Goal: Check status

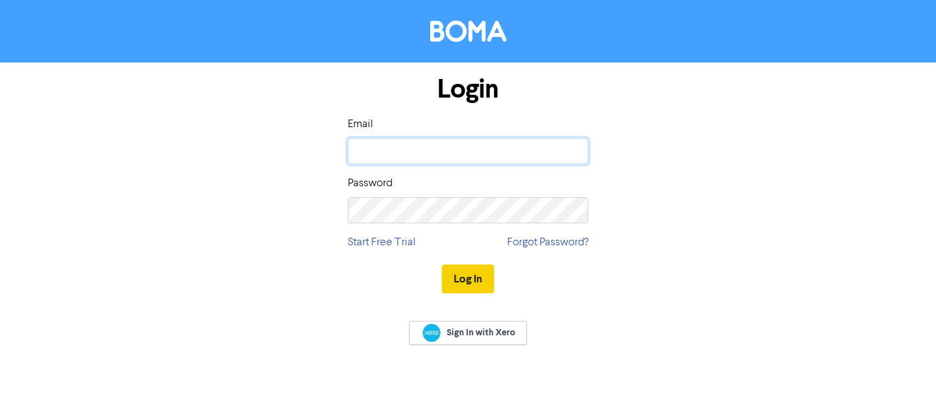
type input "[EMAIL_ADDRESS][DOMAIN_NAME]"
click at [470, 281] on button "Log In" at bounding box center [468, 279] width 52 height 29
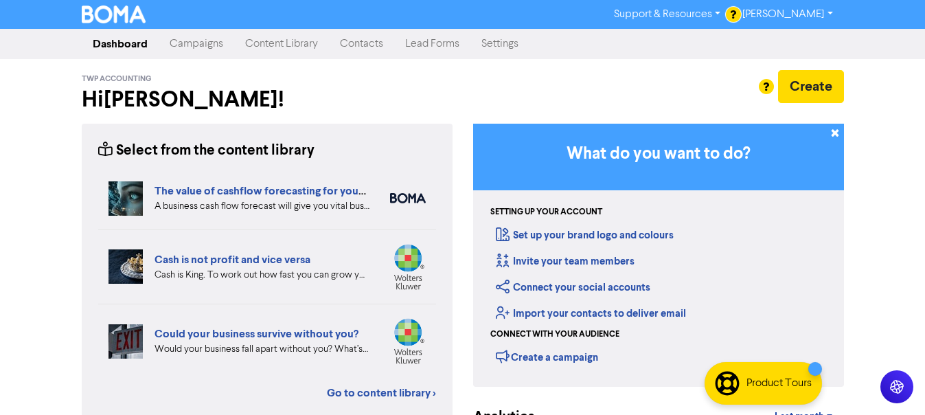
click at [198, 51] on link "Campaigns" at bounding box center [197, 43] width 76 height 27
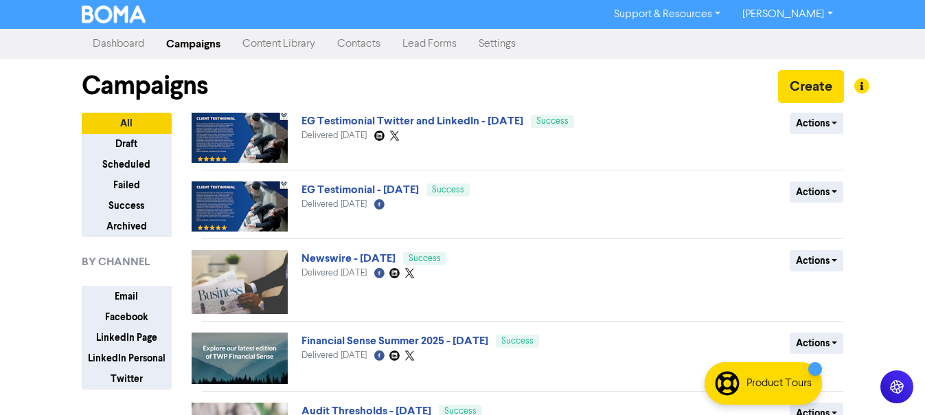
click at [252, 145] on img at bounding box center [240, 138] width 96 height 50
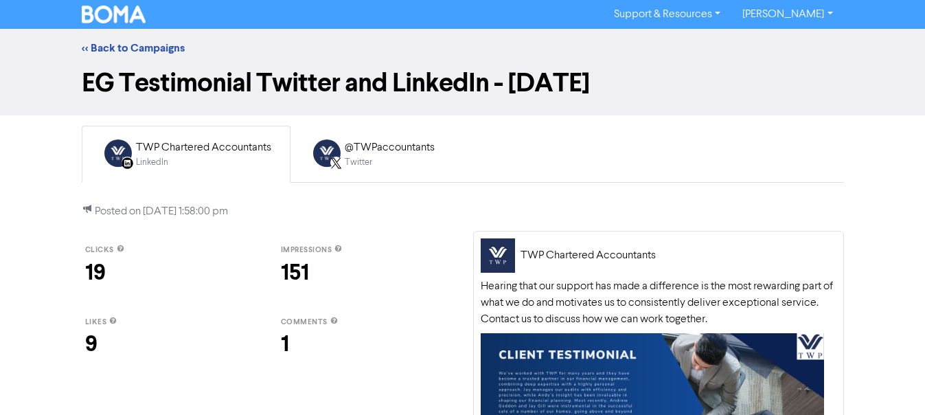
click at [234, 148] on div "TWP Chartered Accountants" at bounding box center [203, 147] width 135 height 16
click at [293, 335] on div "1" at bounding box center [365, 344] width 168 height 33
click at [350, 157] on div "Twitter" at bounding box center [390, 162] width 90 height 13
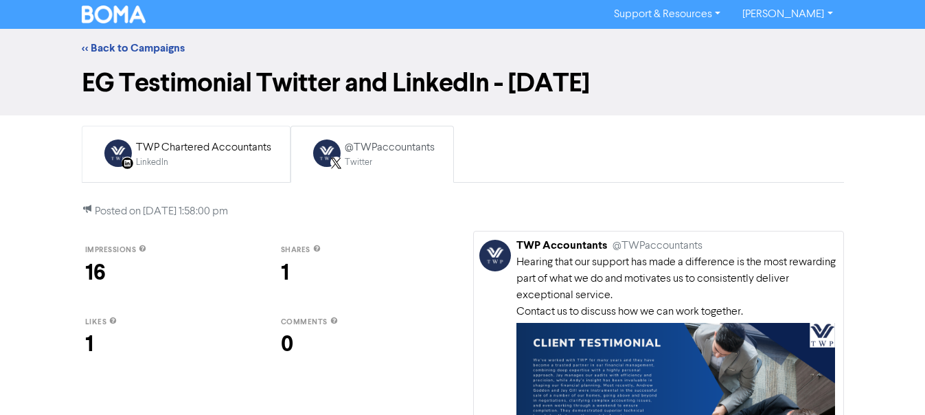
click at [205, 154] on div "TWP Chartered Accountants" at bounding box center [203, 147] width 135 height 16
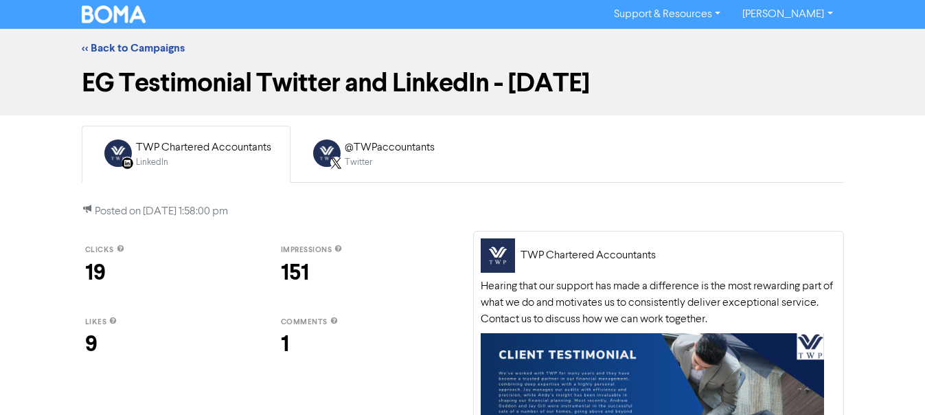
click at [184, 159] on div "LinkedIn" at bounding box center [203, 162] width 135 height 13
click at [124, 163] on icon "LinkedIn Page Created with Sketch." at bounding box center [128, 163] width 12 height 12
